Goal: Transaction & Acquisition: Purchase product/service

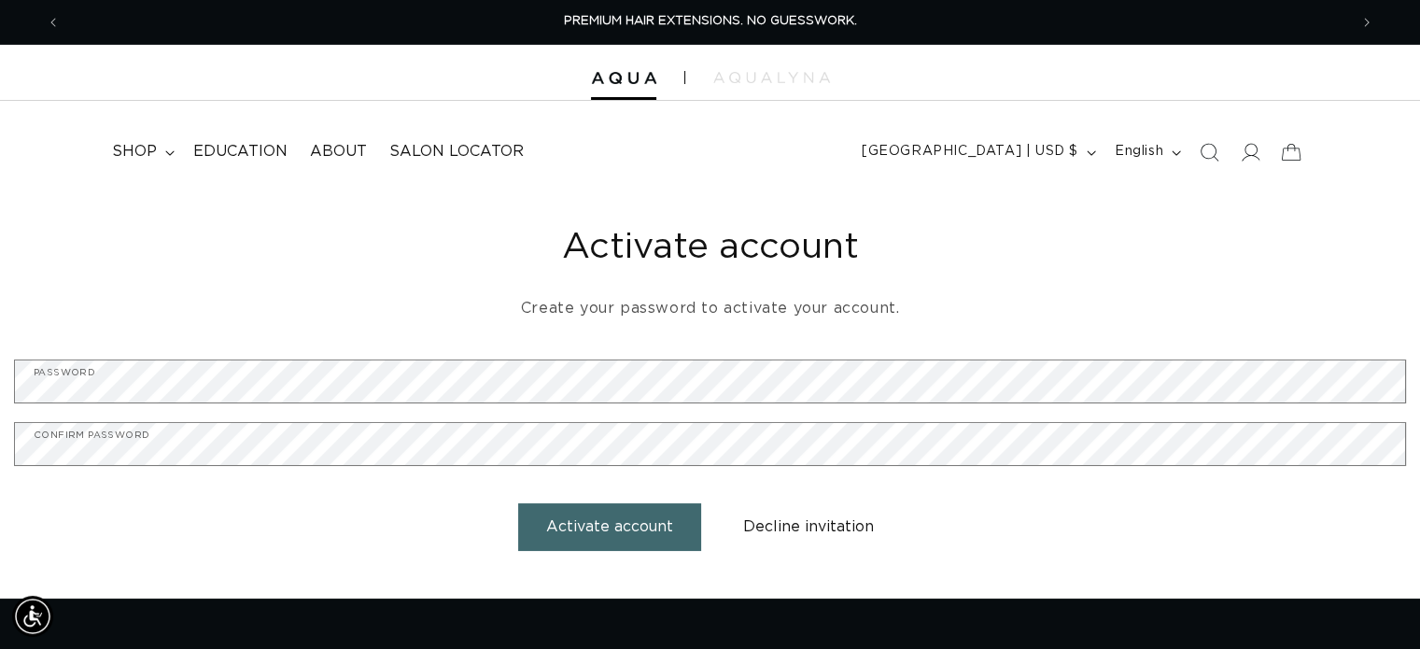
click at [600, 527] on button "Activate account" at bounding box center [609, 527] width 183 height 48
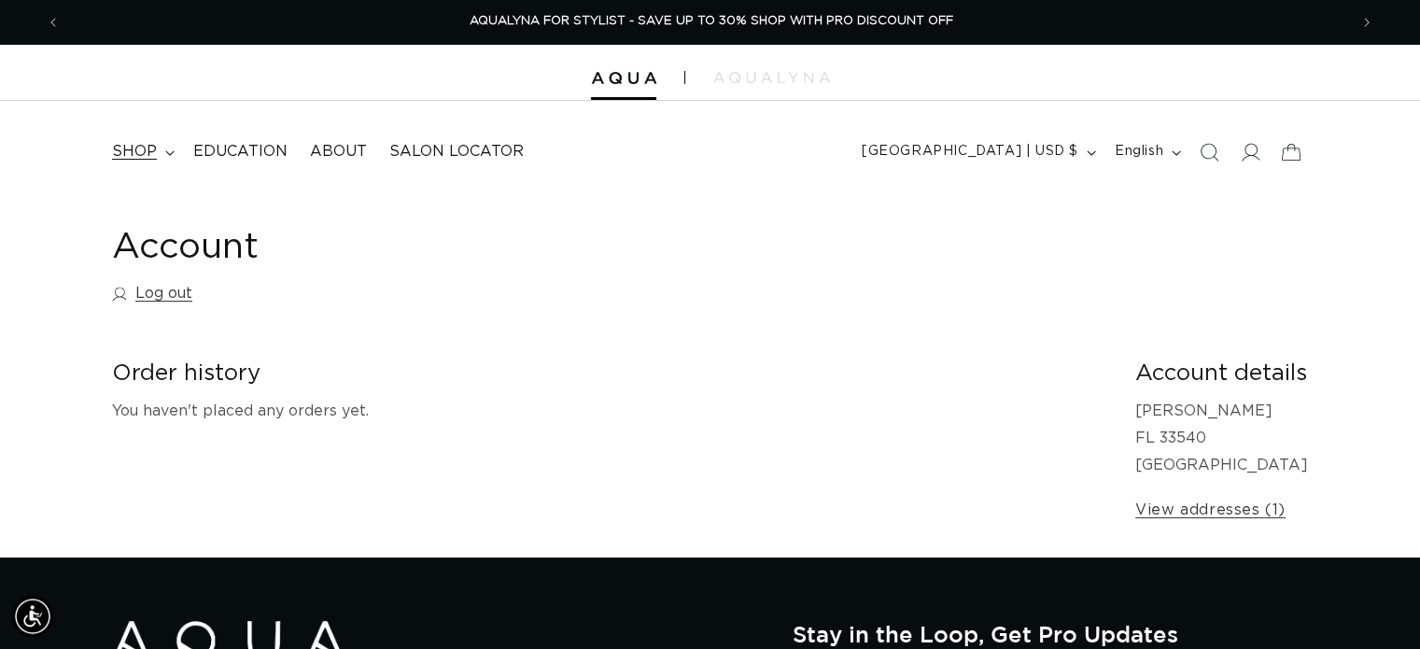
click at [160, 155] on summary "shop" at bounding box center [141, 152] width 81 height 42
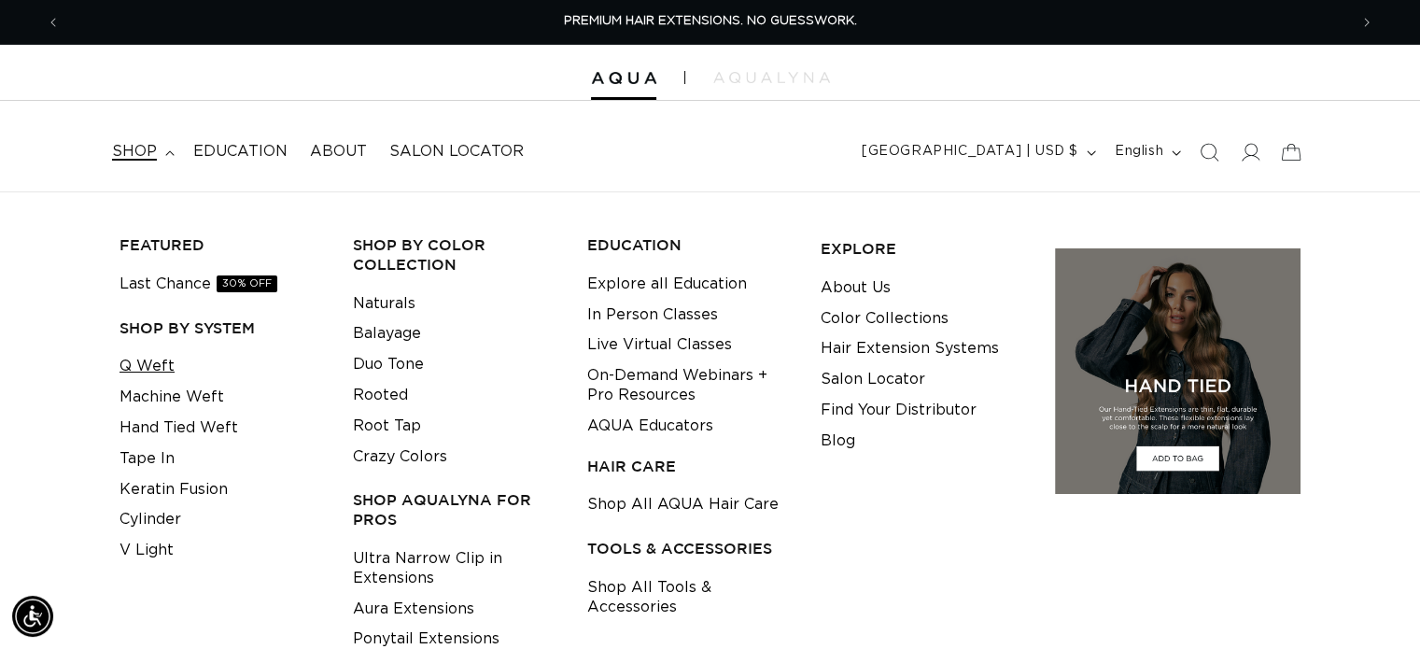
click at [139, 366] on link "Q Weft" at bounding box center [147, 366] width 55 height 31
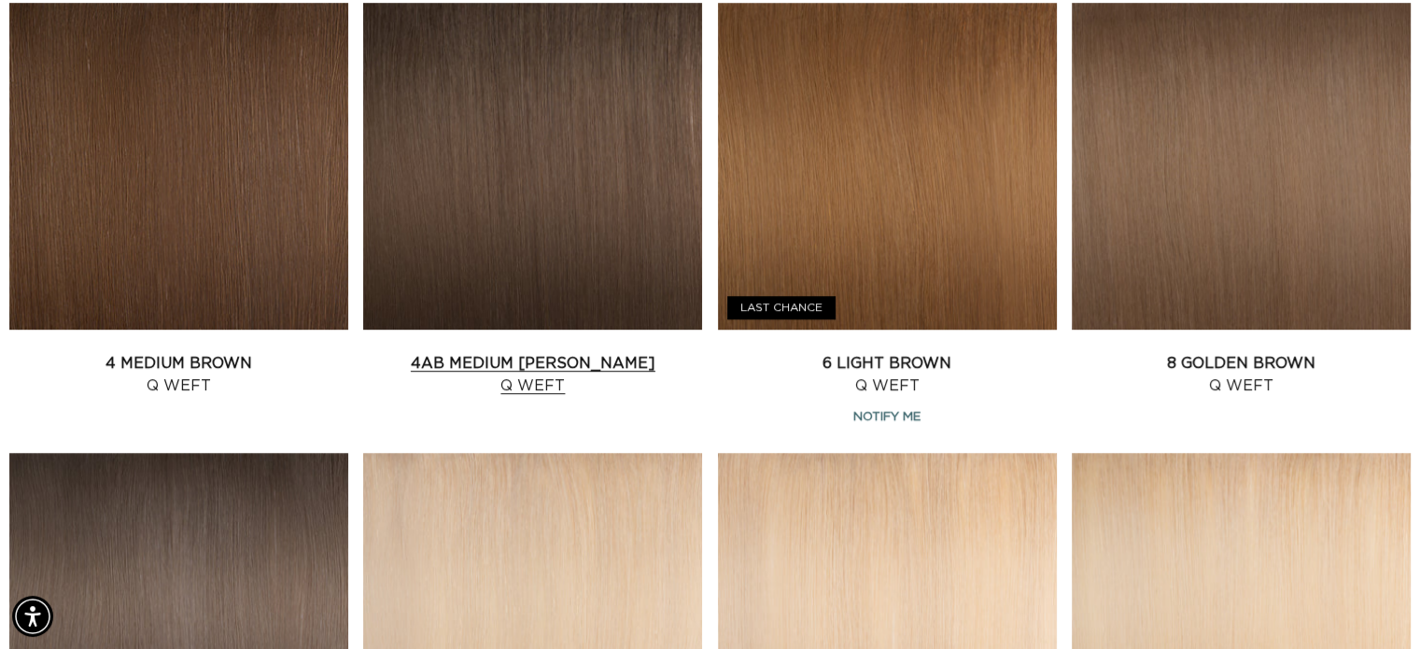
scroll to position [0, 2574]
click at [479, 352] on link "4AB Medium Ash Brown Q Weft" at bounding box center [532, 374] width 339 height 45
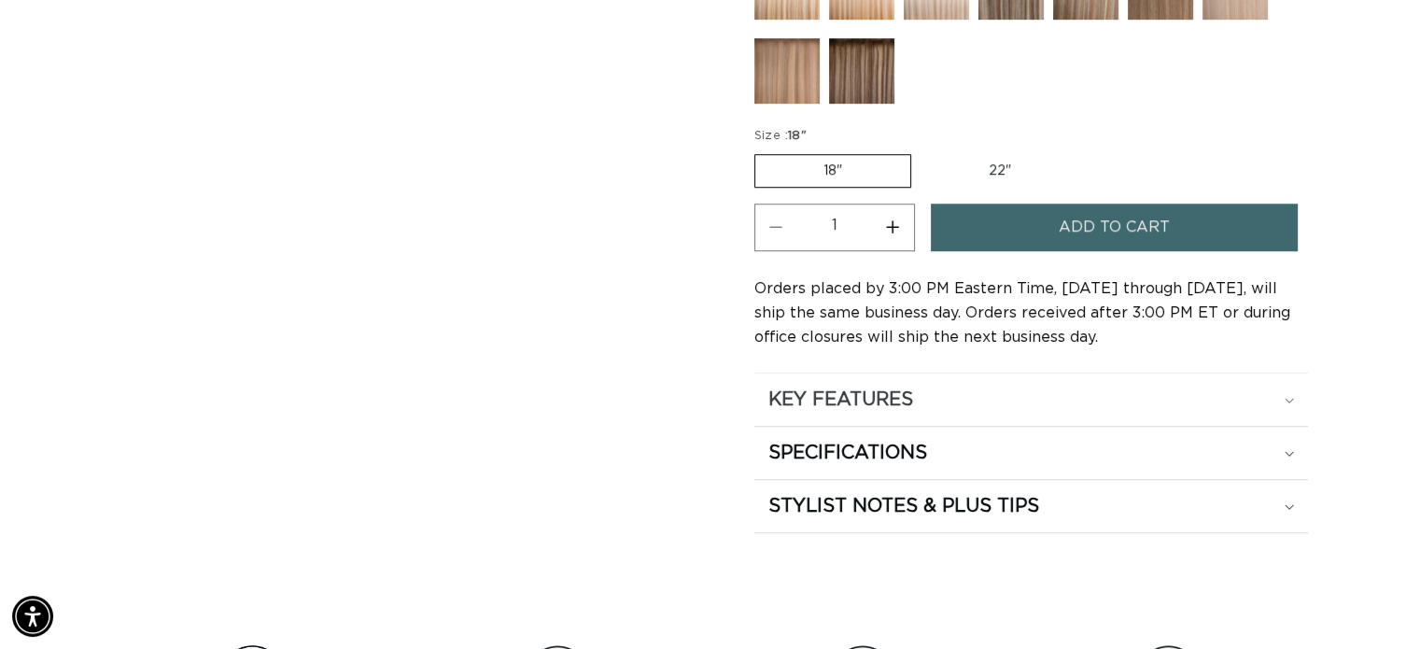
scroll to position [1027, 0]
click at [1289, 397] on icon at bounding box center [1289, 399] width 8 height 5
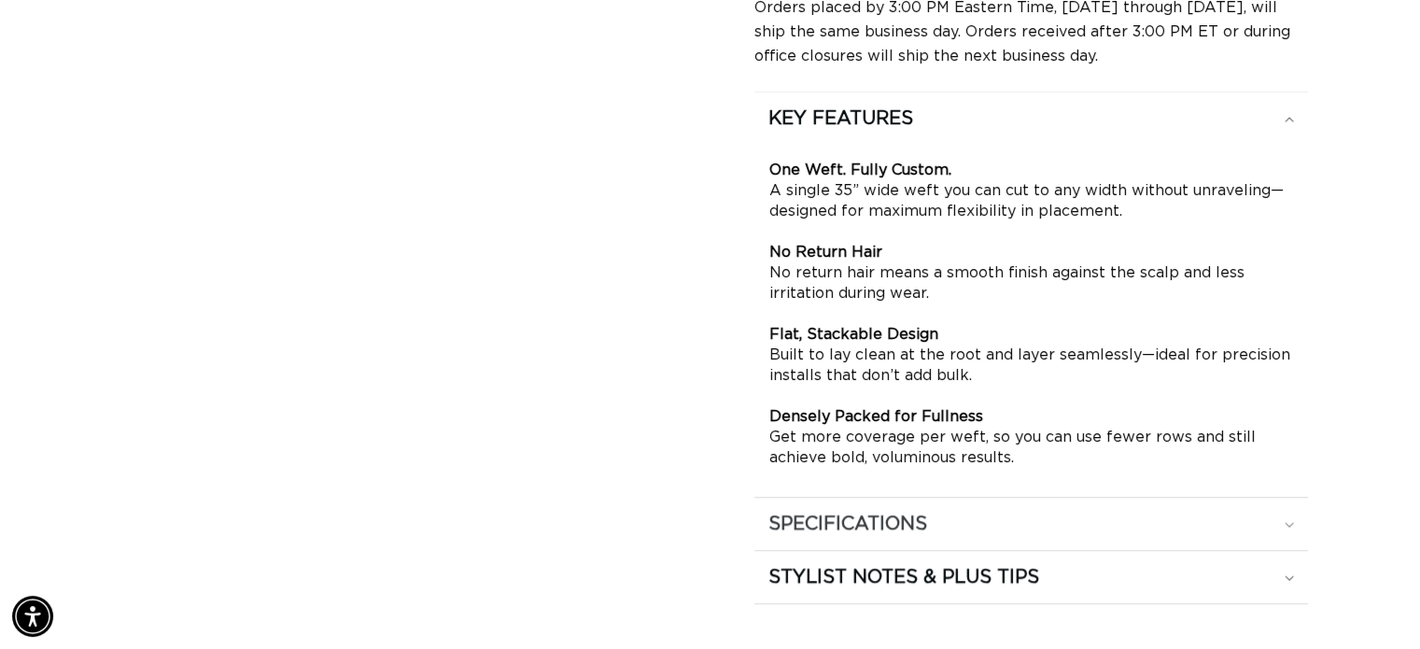
scroll to position [0, 1288]
click at [1277, 512] on div "SPECIFICATIONS" at bounding box center [1031, 524] width 526 height 24
